Goal: Information Seeking & Learning: Learn about a topic

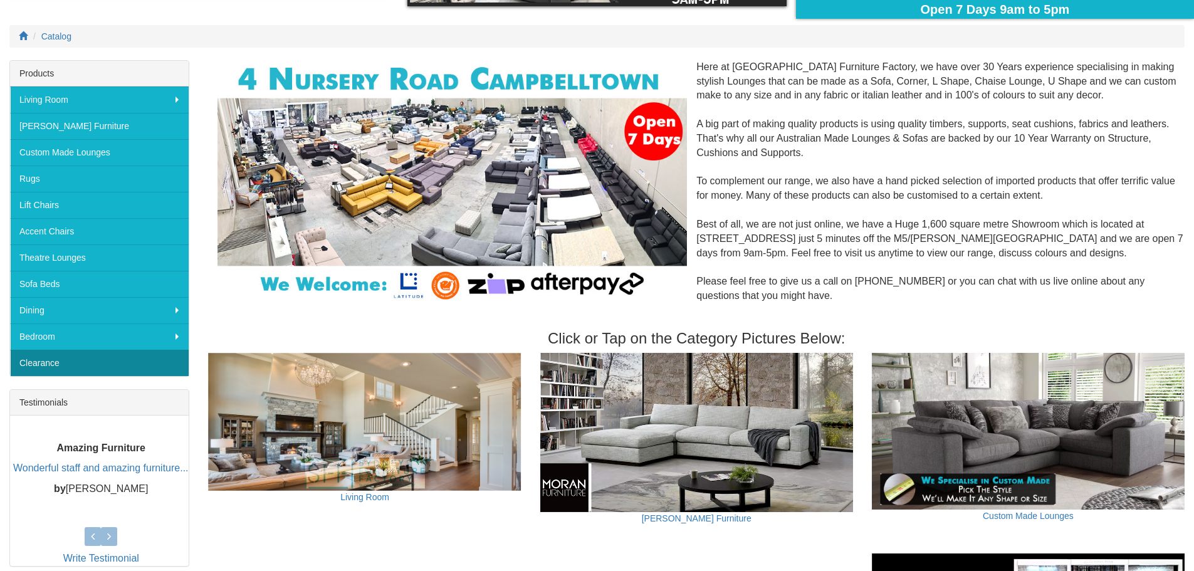
scroll to position [125, 0]
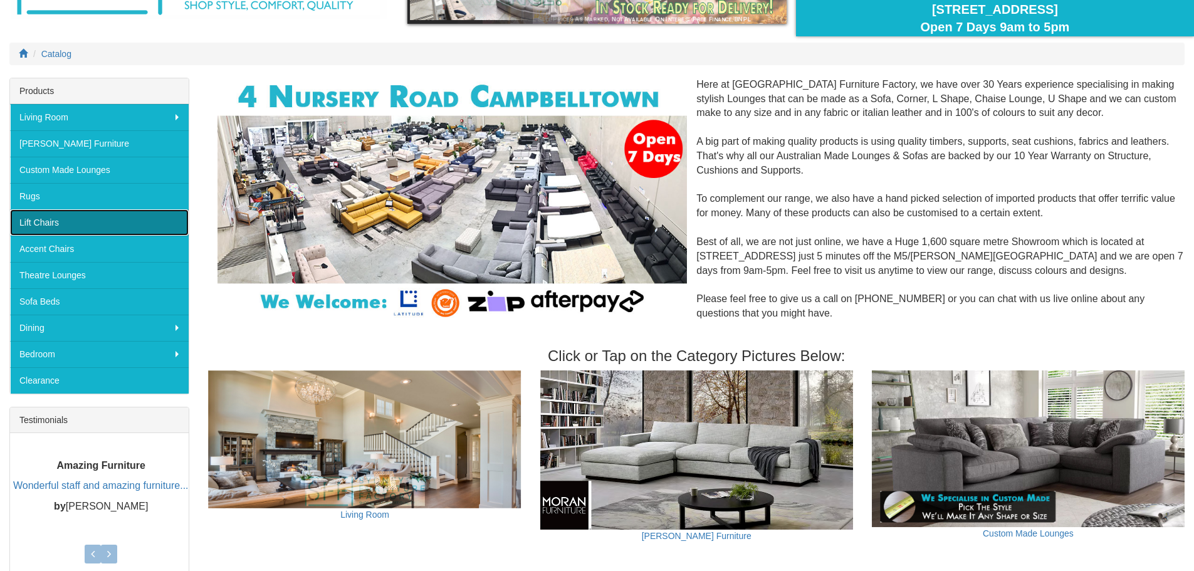
click at [88, 226] on link "Lift Chairs" at bounding box center [99, 222] width 179 height 26
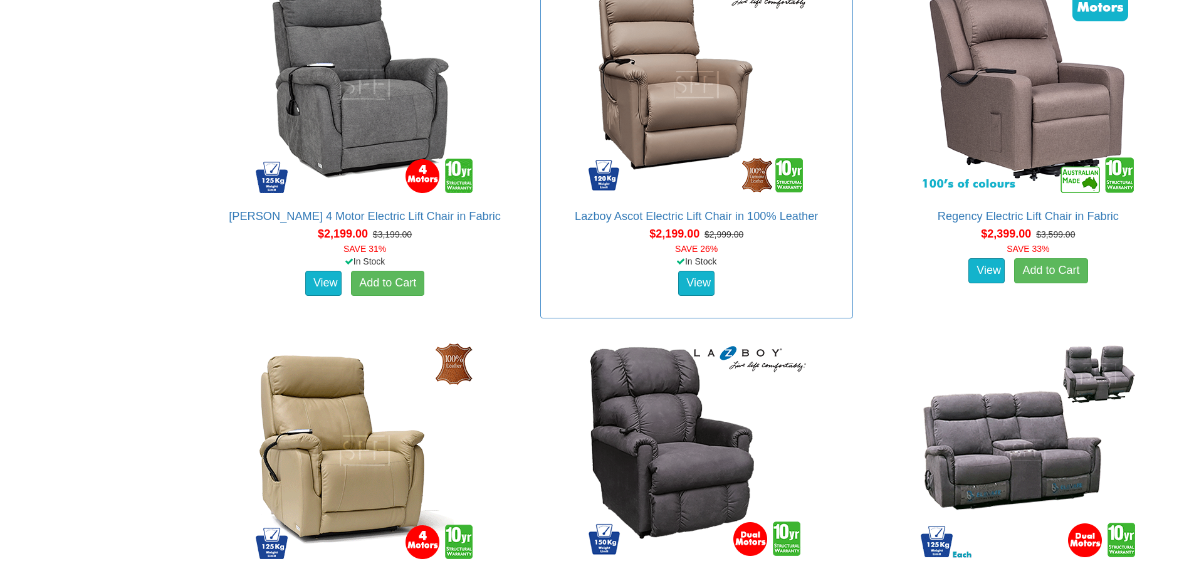
scroll to position [2381, 0]
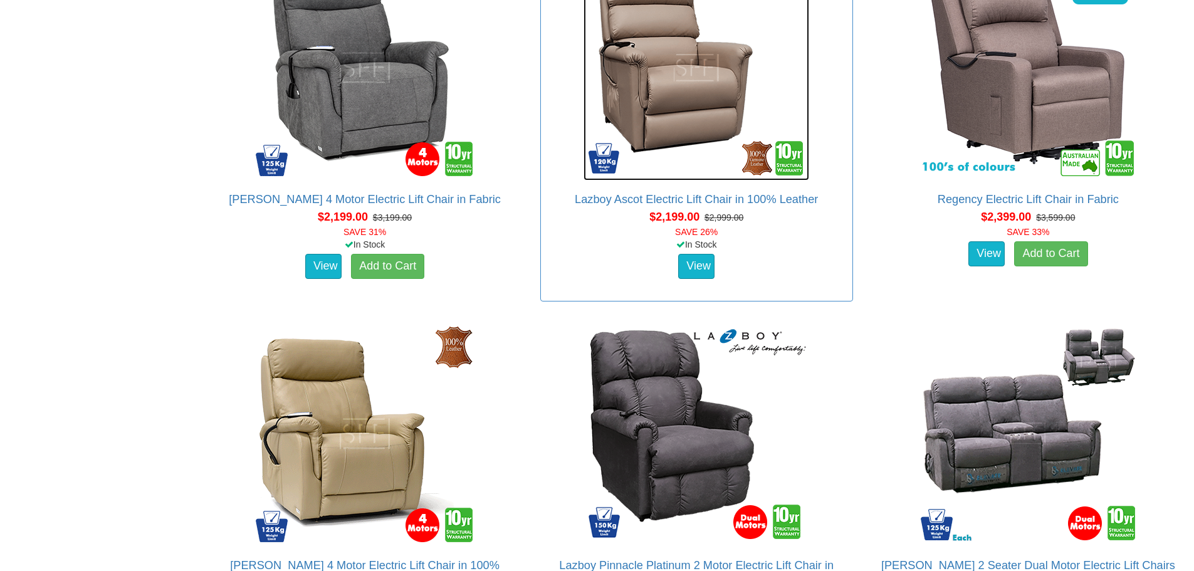
click at [711, 120] on img at bounding box center [696, 68] width 226 height 226
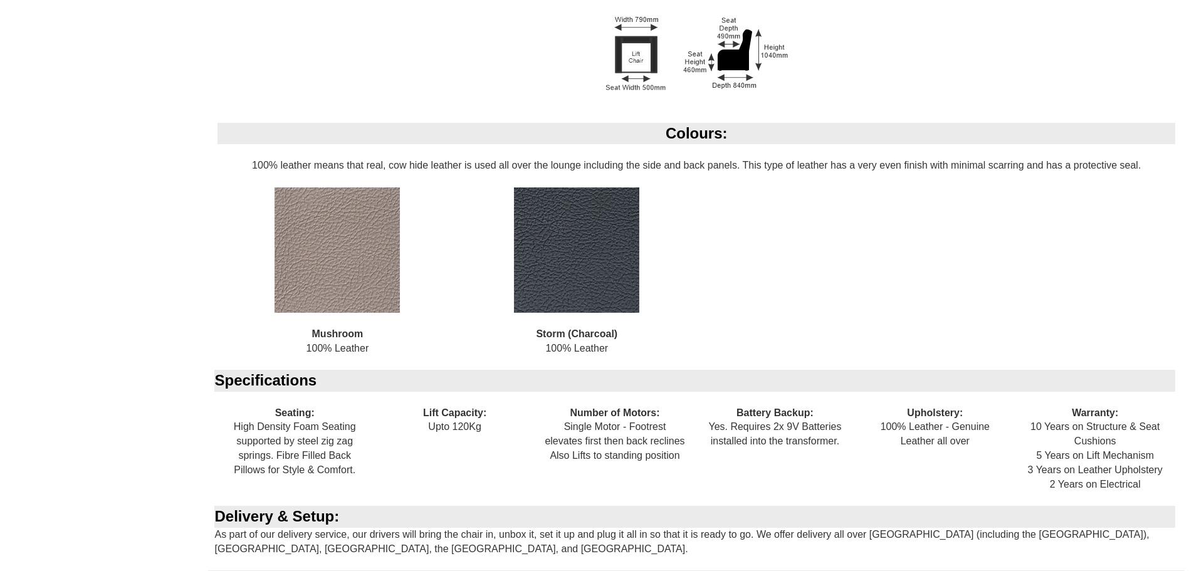
scroll to position [501, 0]
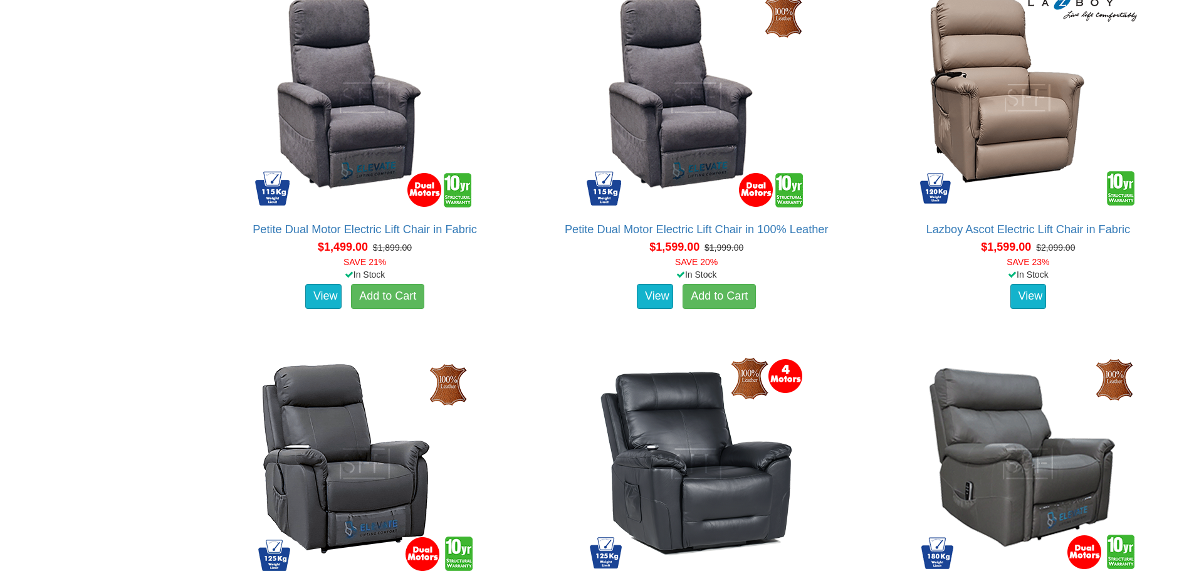
scroll to position [1190, 0]
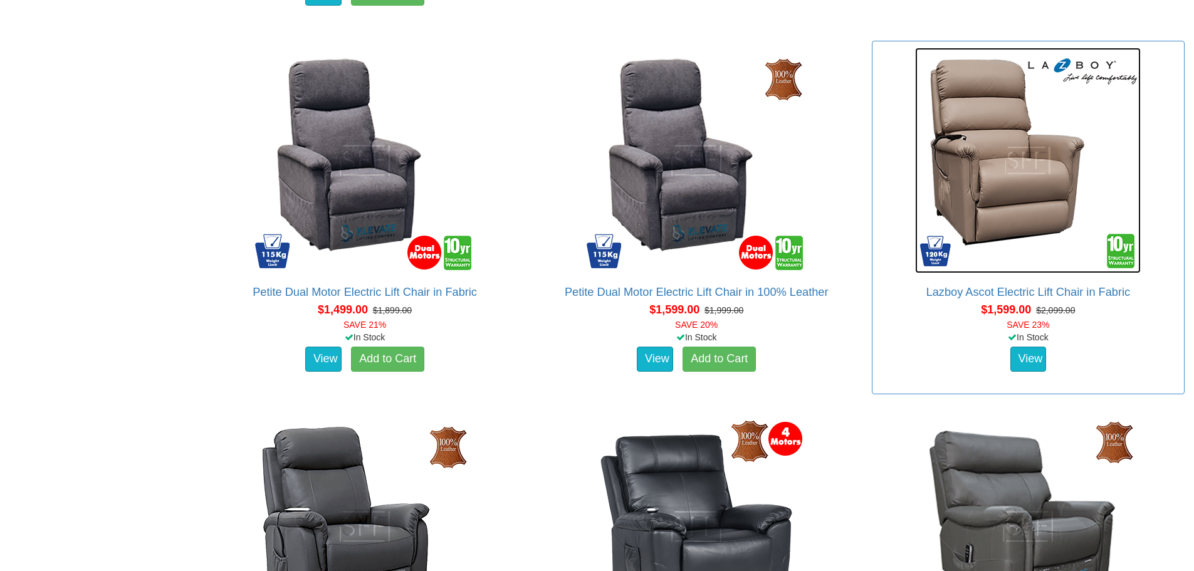
click at [1031, 241] on img at bounding box center [1028, 161] width 226 height 226
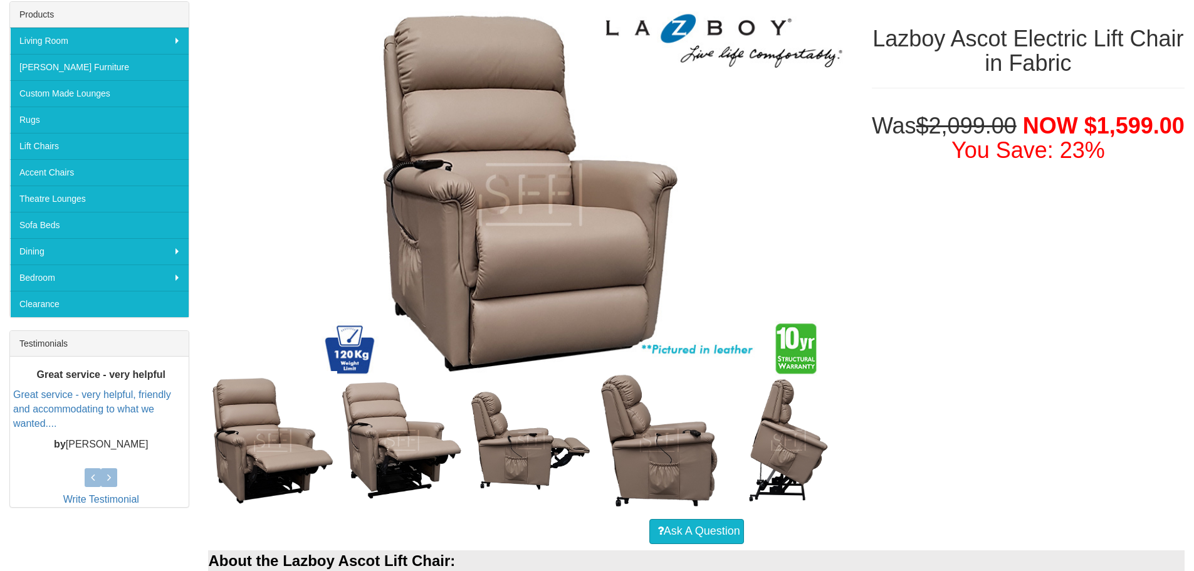
scroll to position [251, 0]
